Goal: Information Seeking & Learning: Learn about a topic

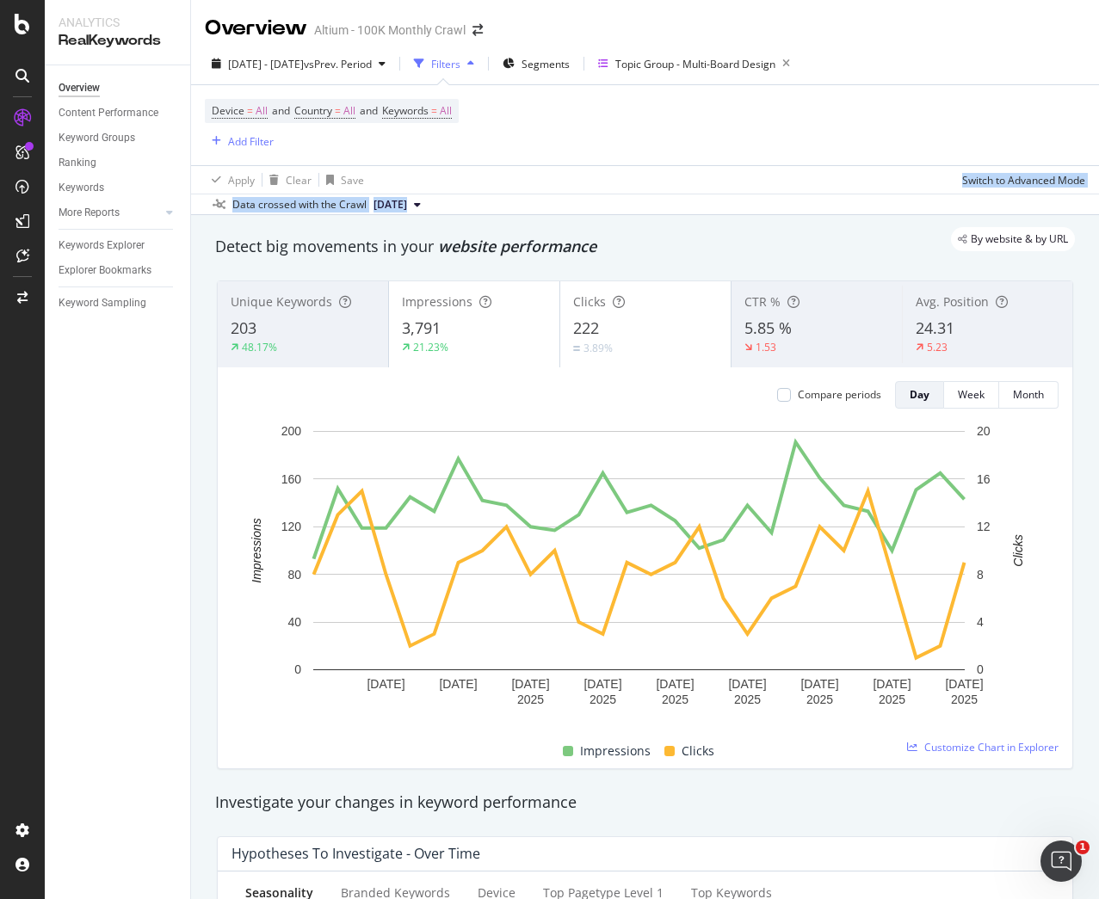
drag, startPoint x: 546, startPoint y: 279, endPoint x: 761, endPoint y: 175, distance: 238.6
click at [754, 173] on div "Overview Altium - 100K Monthly Crawl 2025 Jul. 1st - Jul. 28th vs Prev. Period …" at bounding box center [645, 449] width 908 height 899
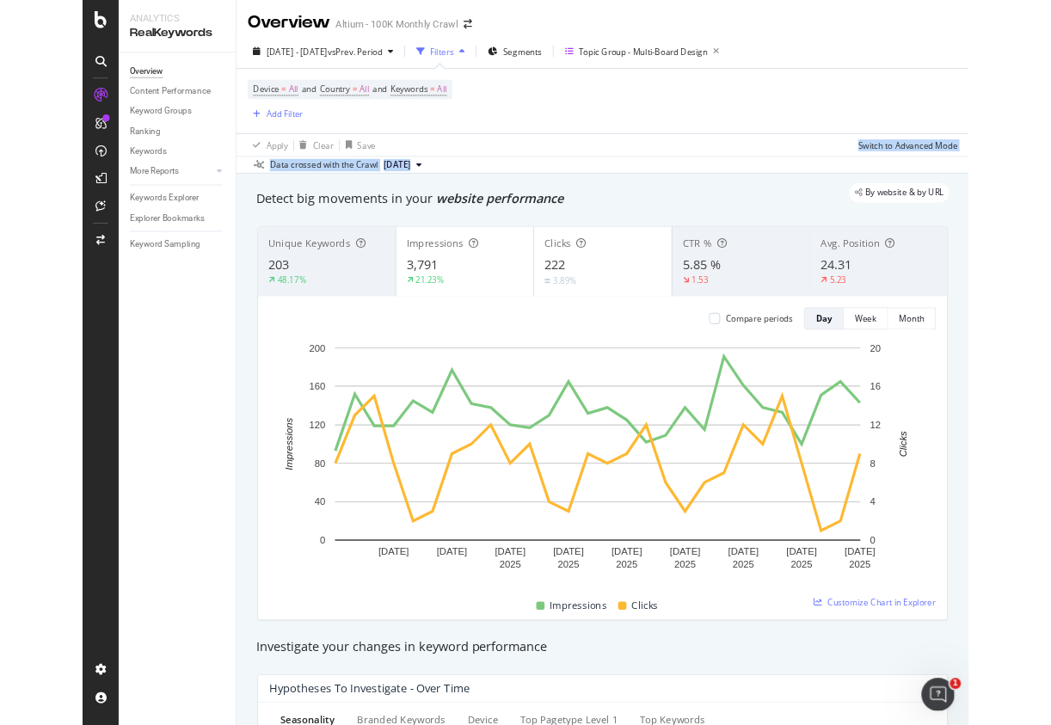
scroll to position [86, 0]
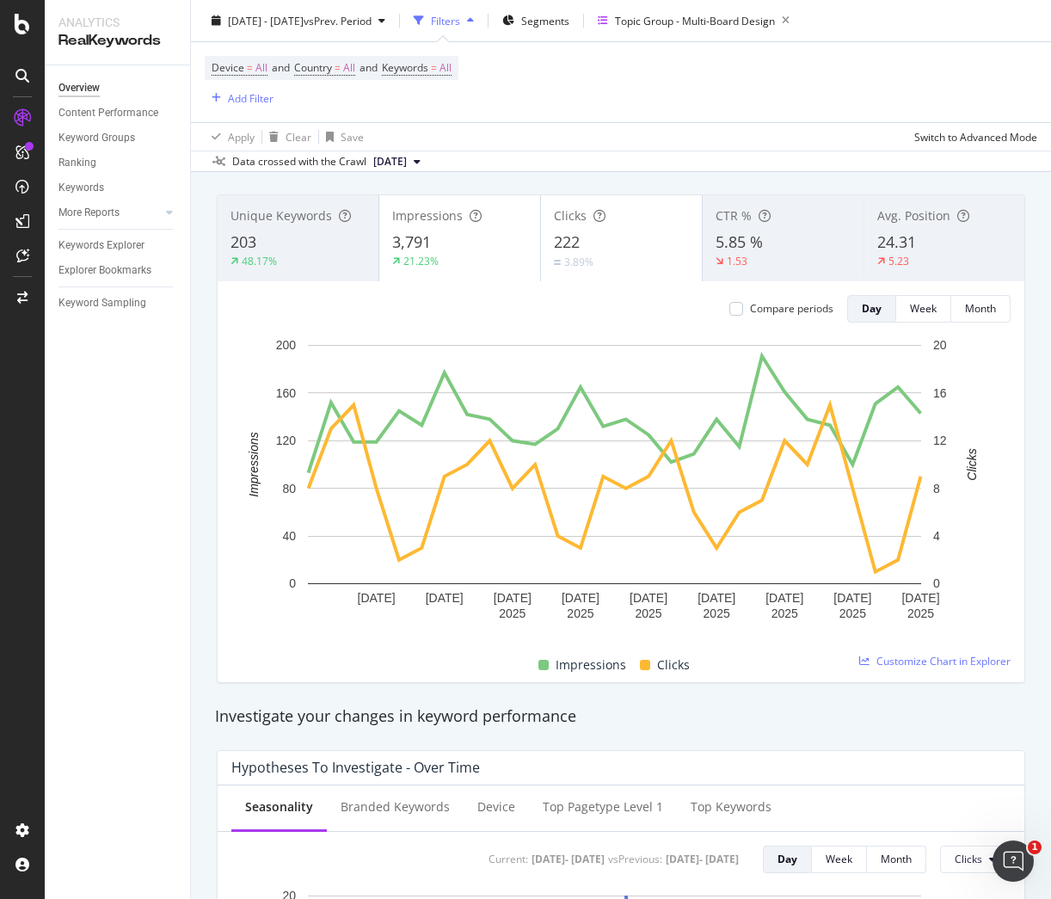
click at [834, 57] on div "Device = All and Country = All and Keywords = All Add Filter" at bounding box center [621, 82] width 833 height 80
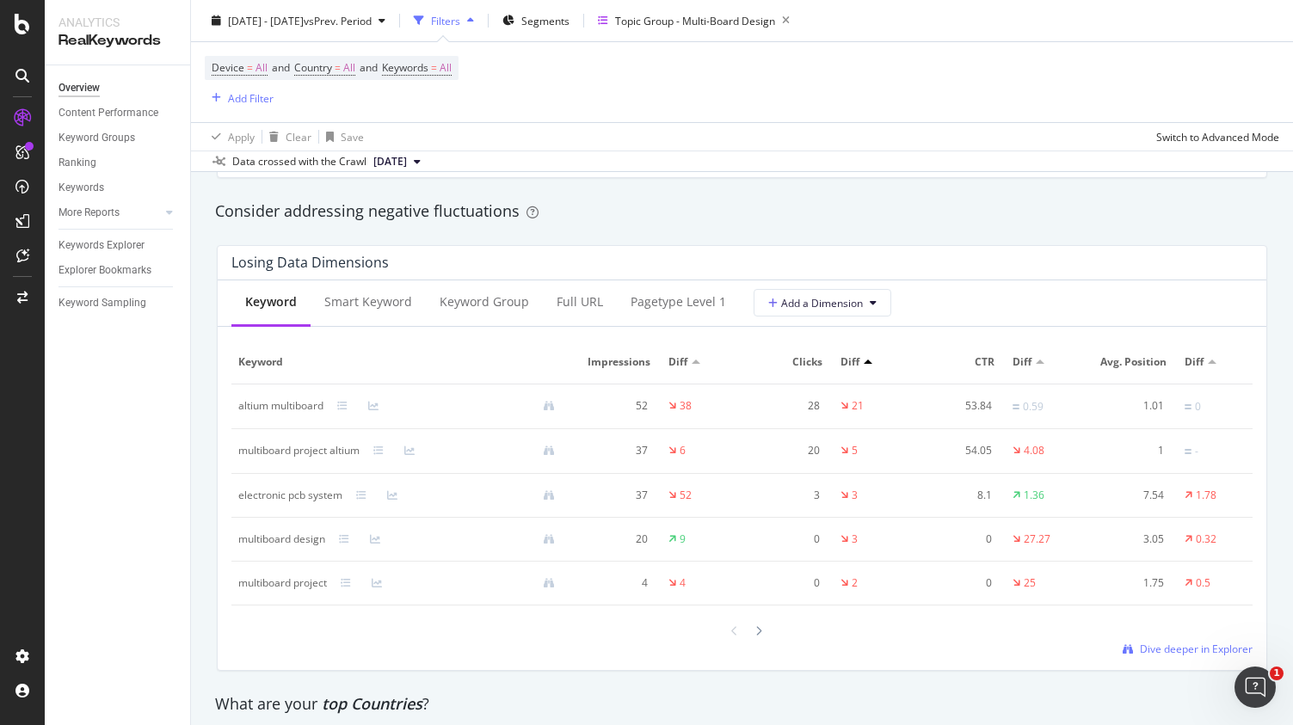
scroll to position [1979, 0]
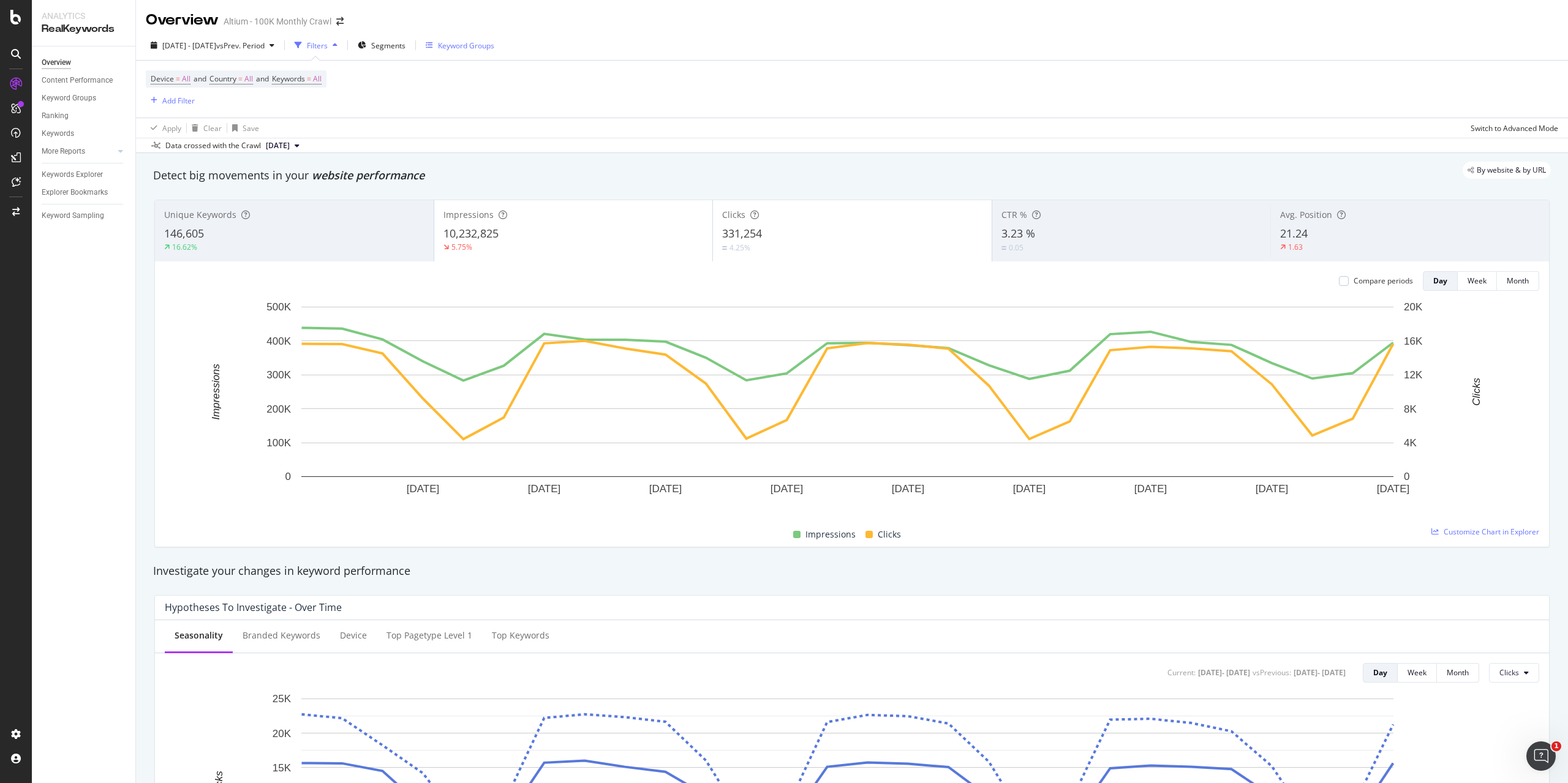
click at [484, 47] on div "Keyword Groups" at bounding box center [466, 46] width 56 height 11
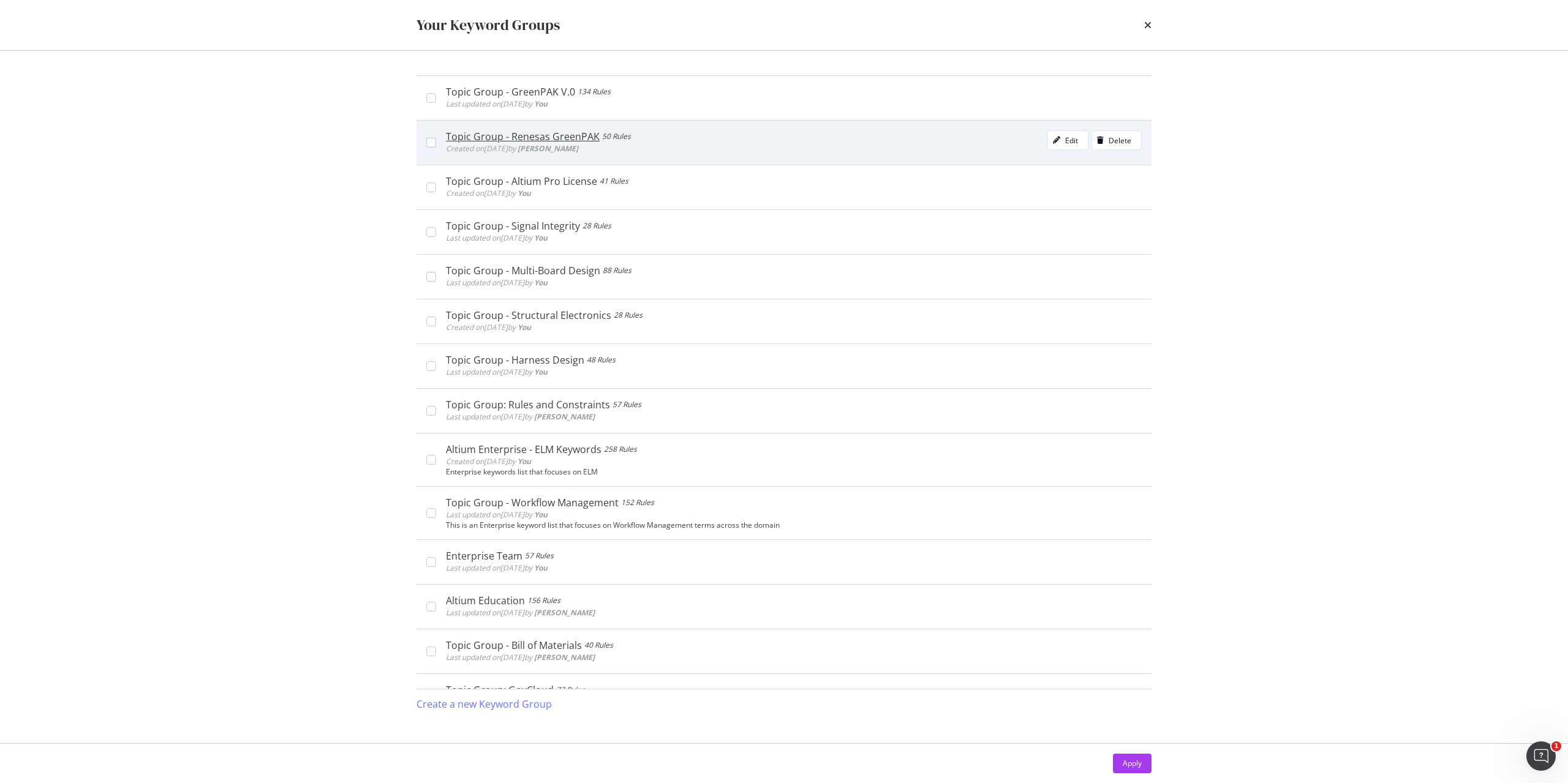
scroll to position [62, 0]
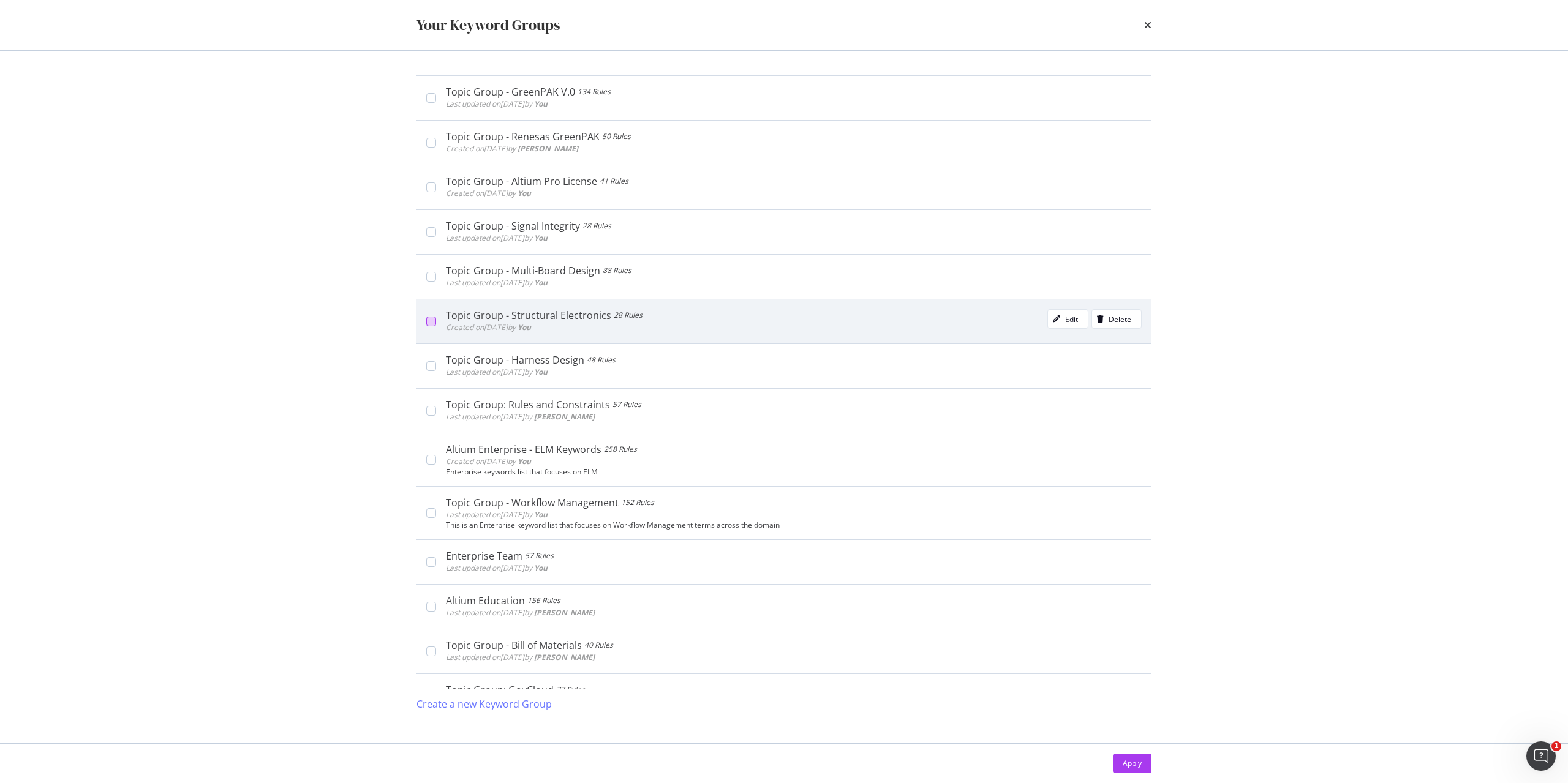
click at [432, 323] on div "modal" at bounding box center [432, 322] width 10 height 10
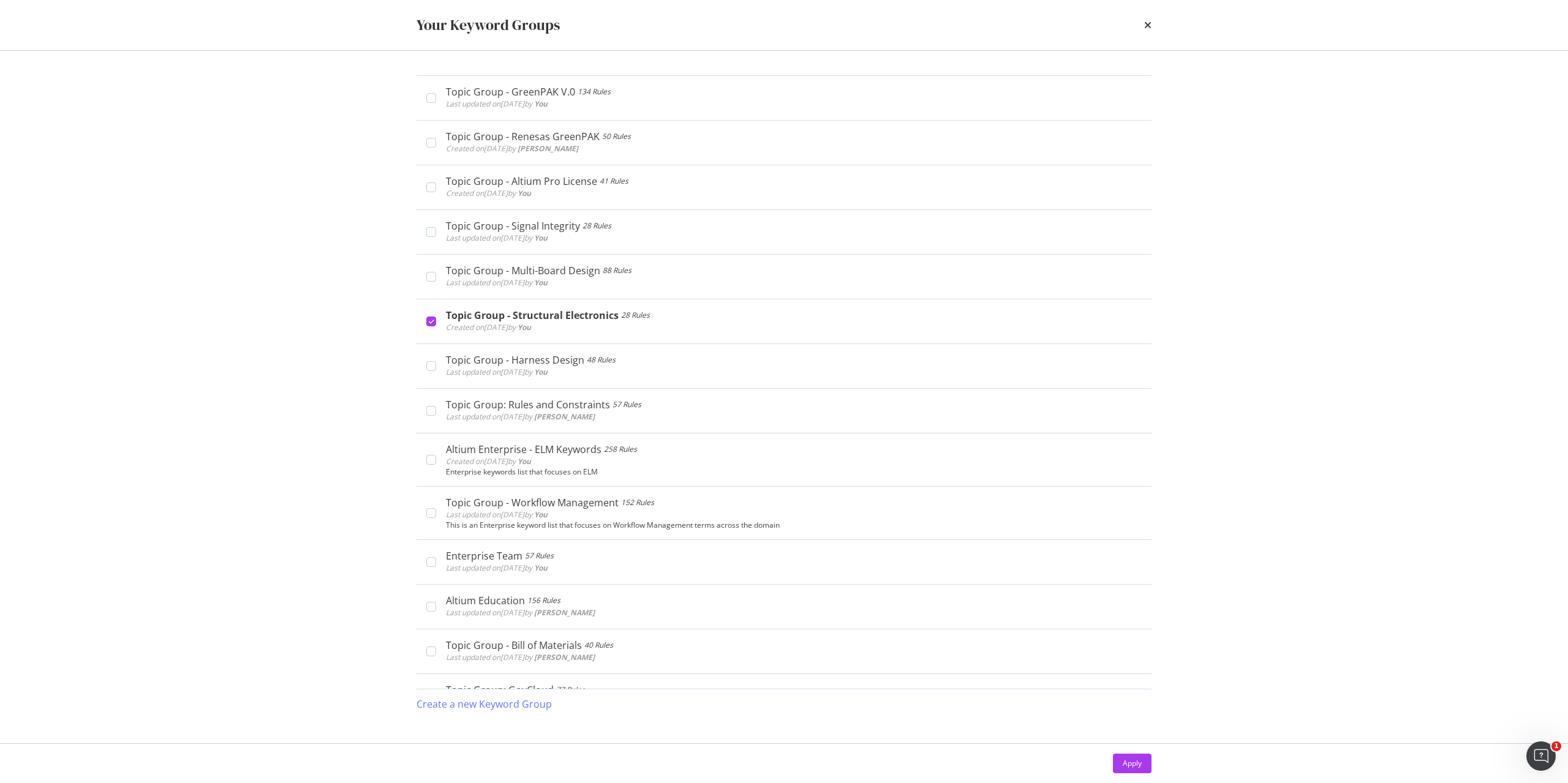
click at [1127, 764] on div "Apply" at bounding box center [1132, 763] width 19 height 11
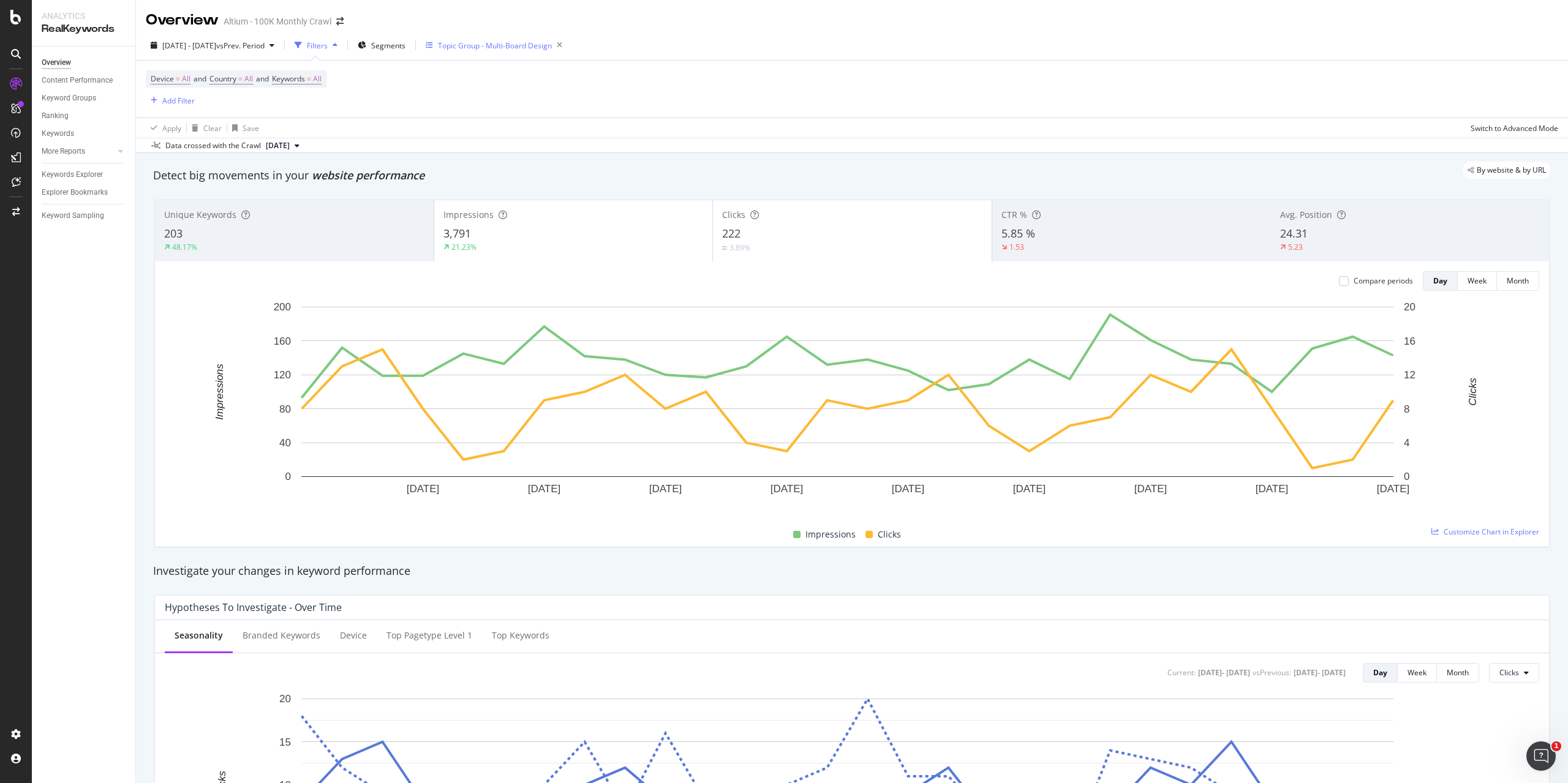
click at [562, 51] on div "Topic Group - Multi-Board Design" at bounding box center [496, 46] width 142 height 19
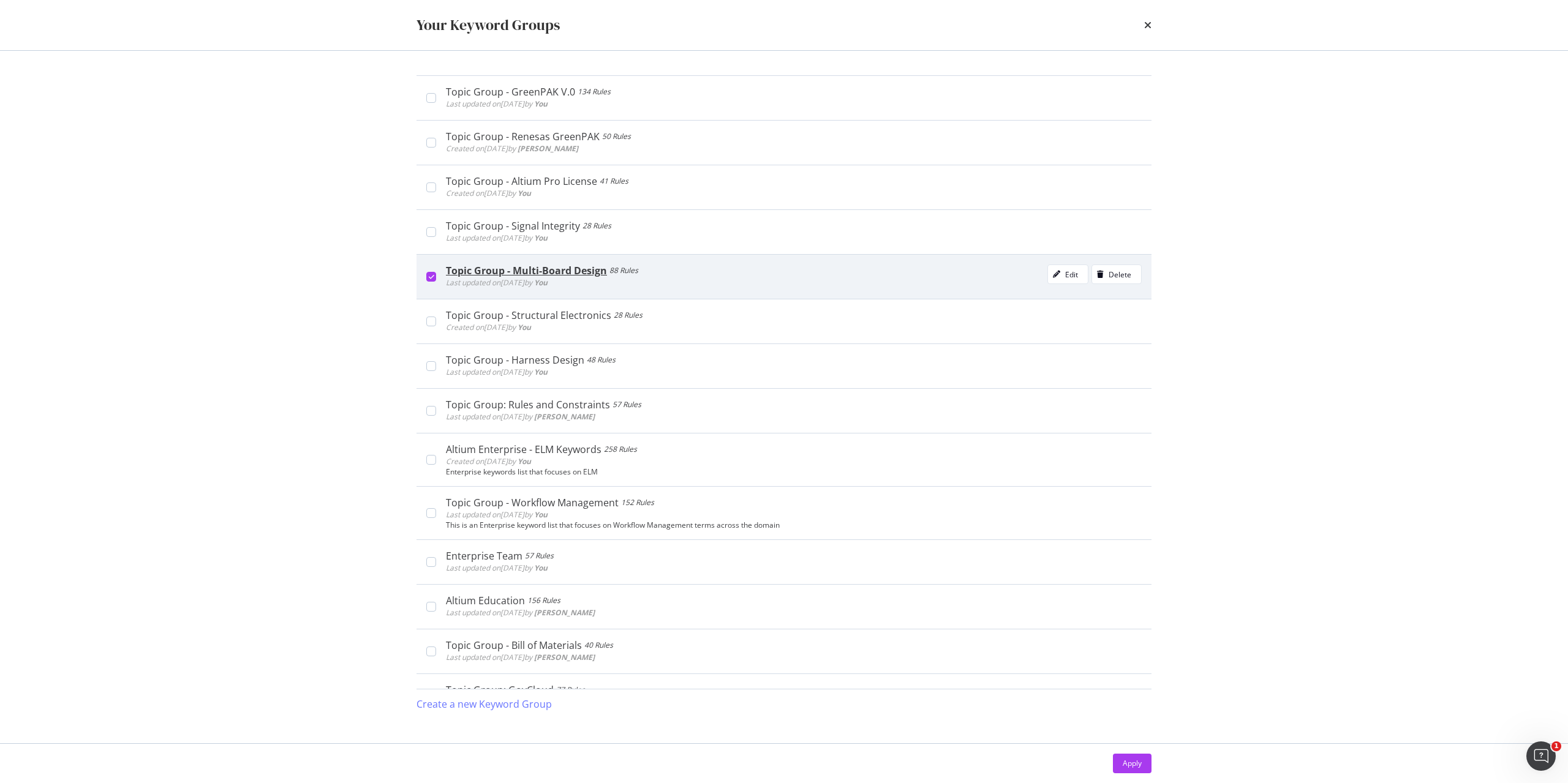
click at [428, 282] on div "modal" at bounding box center [432, 277] width 10 height 10
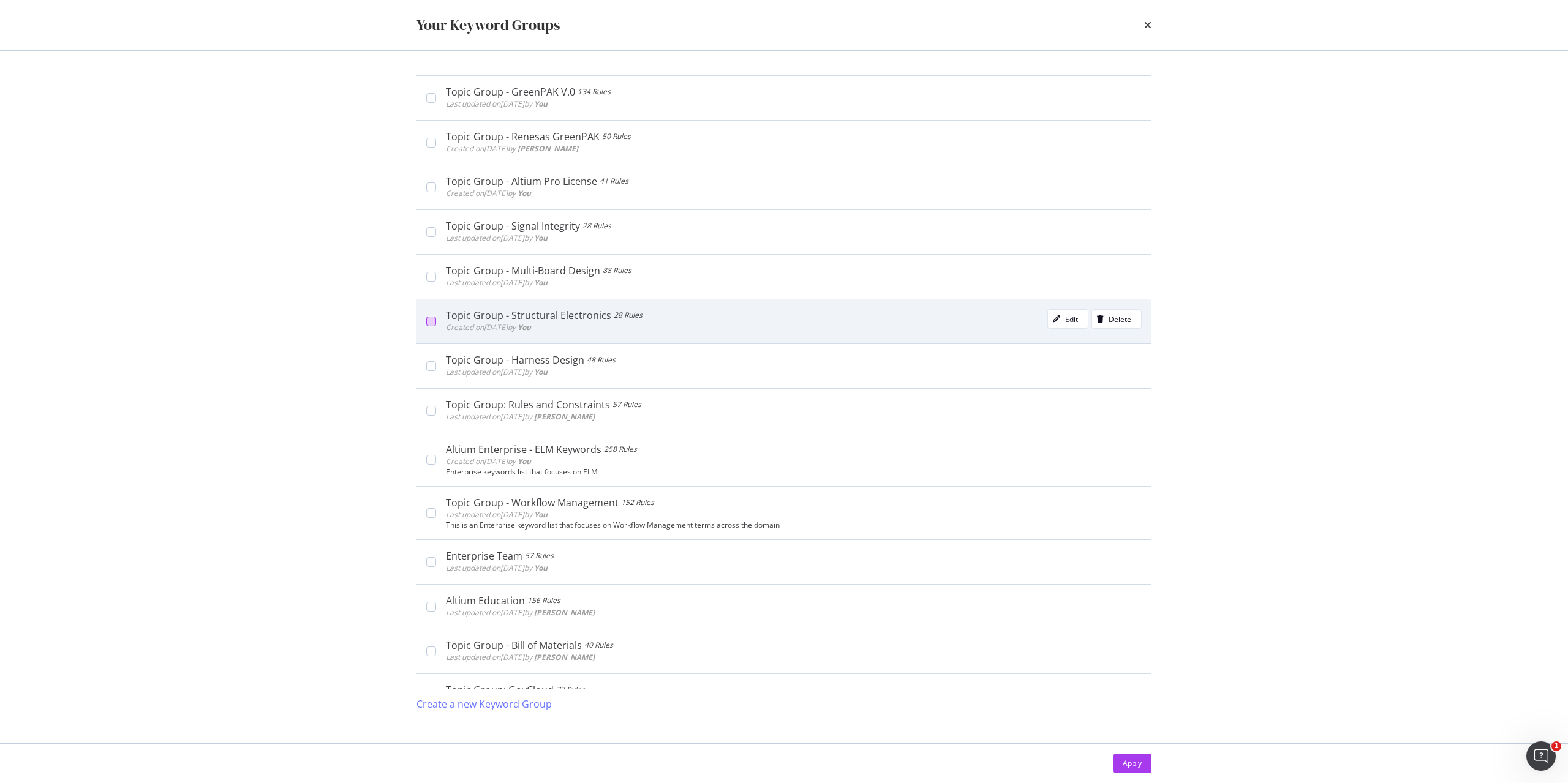
click at [430, 322] on div "modal" at bounding box center [432, 322] width 10 height 10
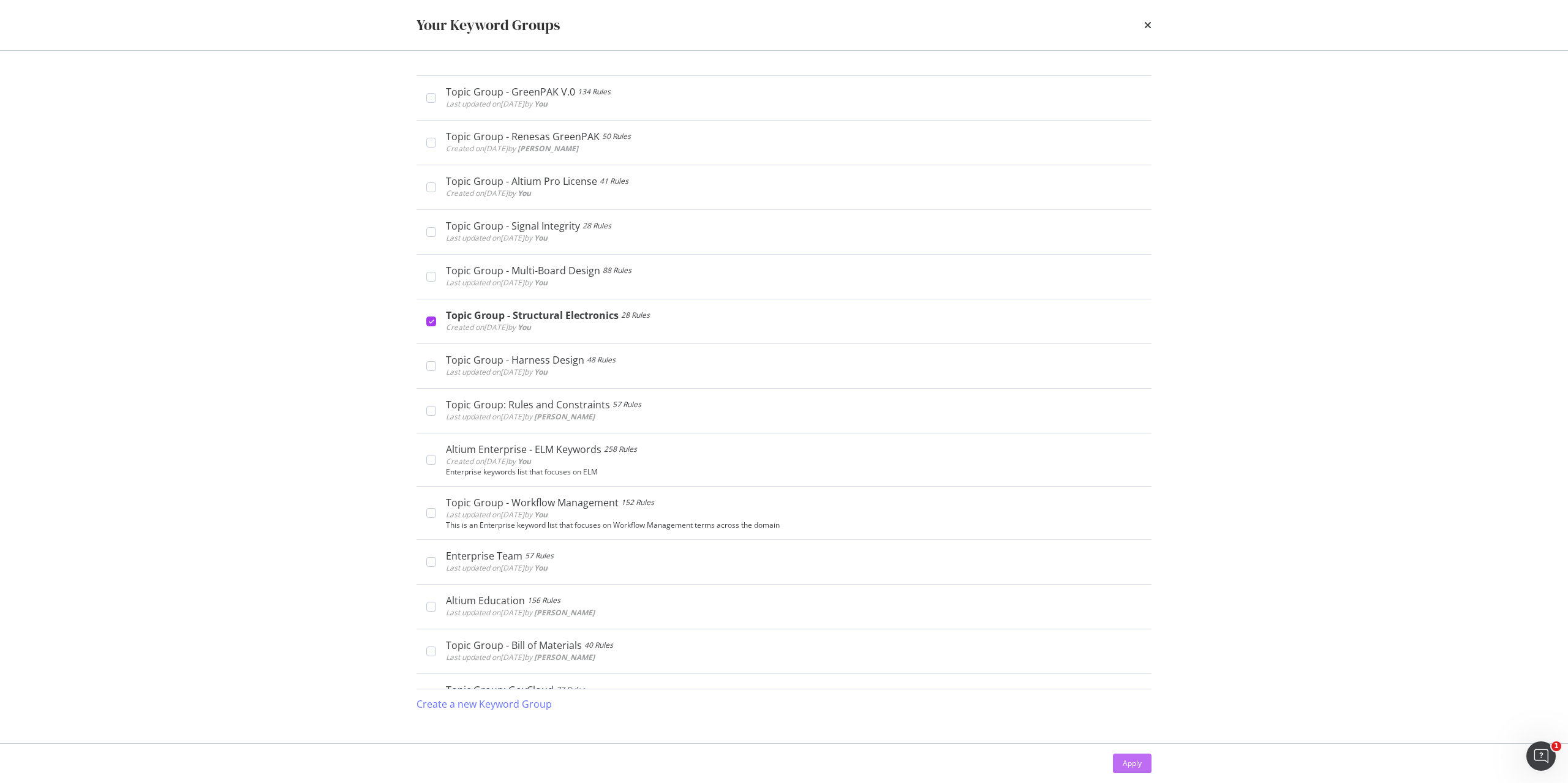
click at [1138, 755] on div "Apply" at bounding box center [1132, 764] width 19 height 19
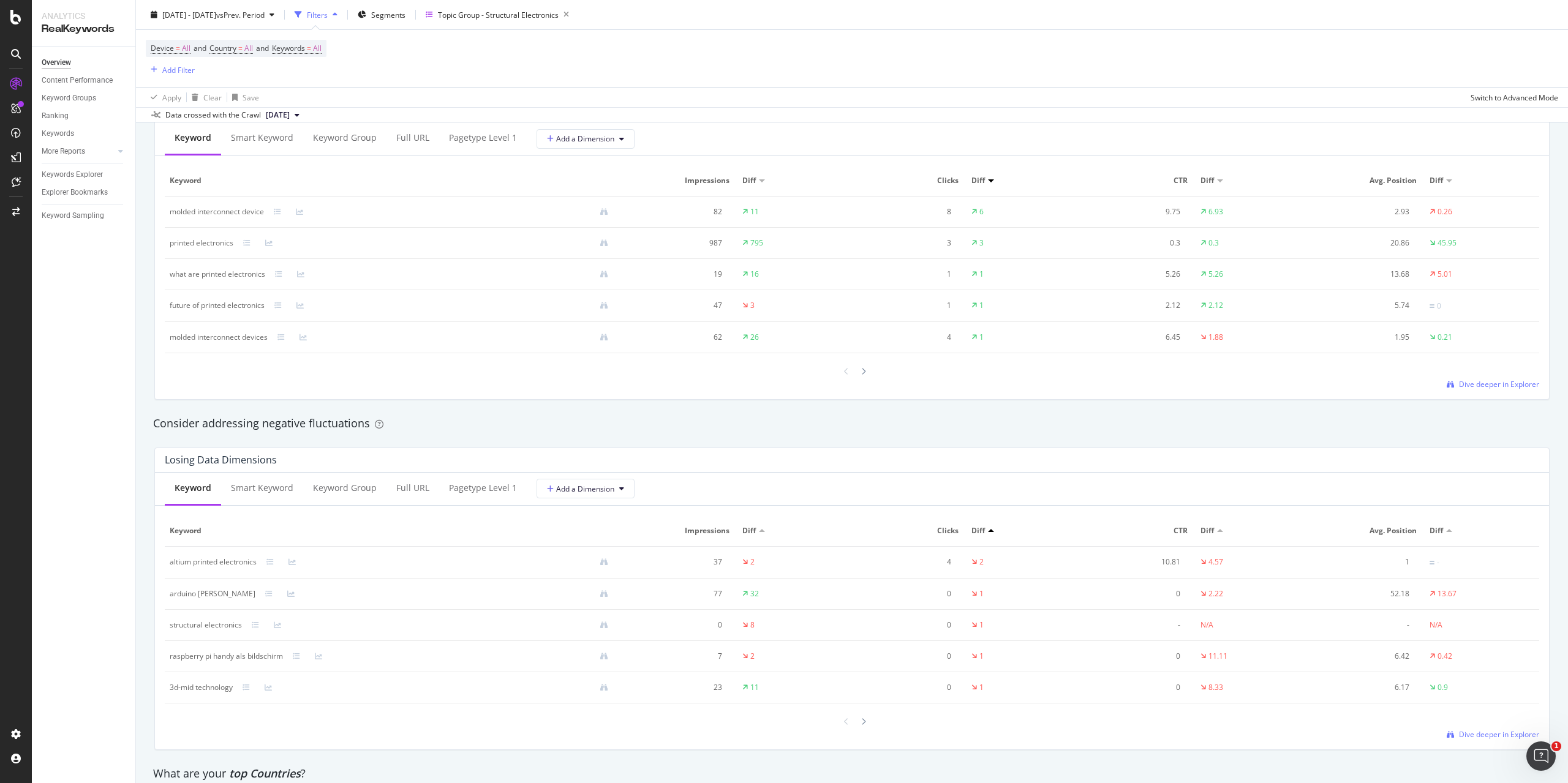
scroll to position [1164, 0]
